Goal: Information Seeking & Learning: Learn about a topic

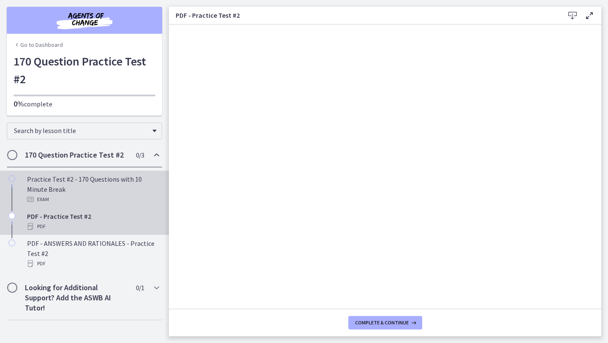
click at [84, 200] on div "Exam" at bounding box center [93, 199] width 132 height 10
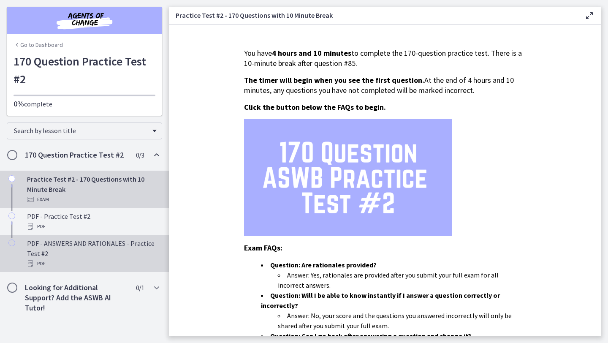
click at [114, 253] on div "PDF - ANSWERS AND RATIONALES - Practice Test #2 PDF" at bounding box center [93, 253] width 132 height 30
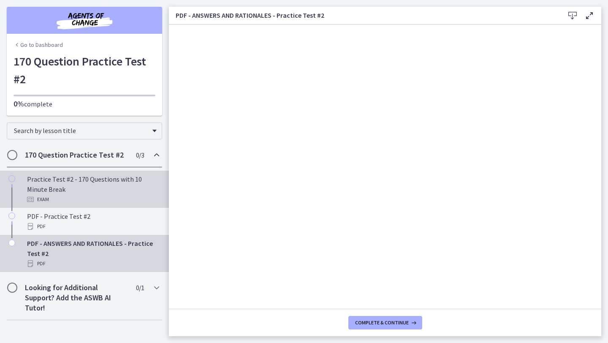
click at [130, 186] on div "Practice Test #2 - 170 Questions with 10 Minute Break Exam" at bounding box center [93, 189] width 132 height 30
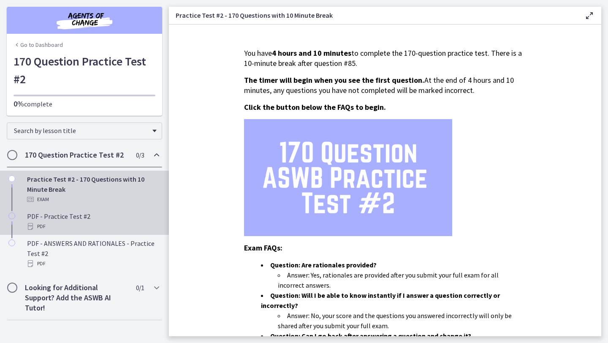
click at [131, 213] on div "PDF - Practice Test #2 PDF" at bounding box center [93, 221] width 132 height 20
